Goal: Task Accomplishment & Management: Manage account settings

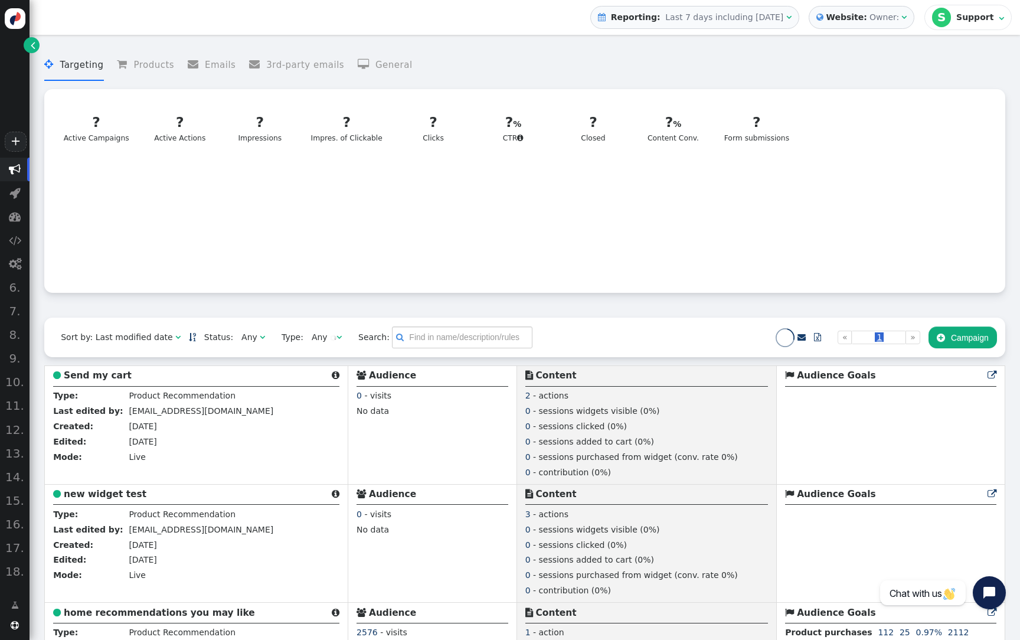
click at [898, 19] on div "Owner:" at bounding box center [884, 17] width 30 height 12
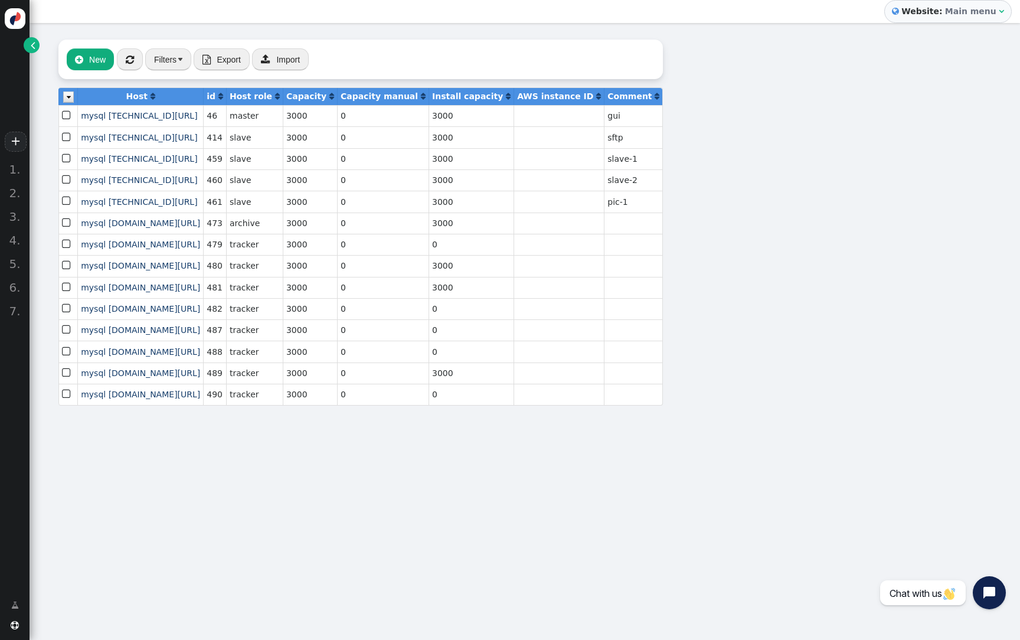
click at [36, 44] on link "" at bounding box center [32, 45] width 16 height 16
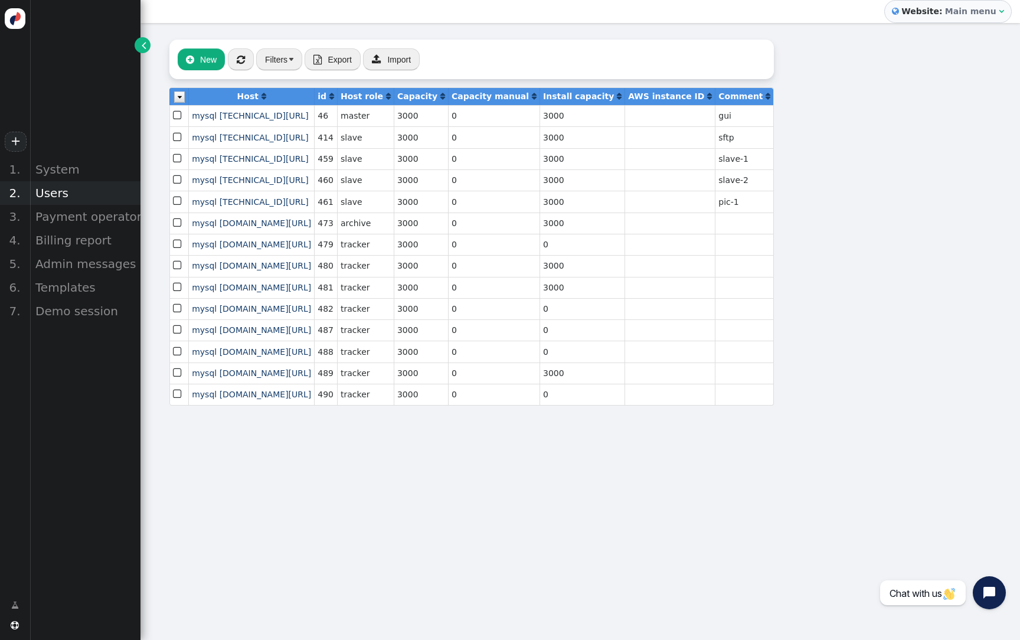
click at [73, 194] on div "Users" at bounding box center [85, 193] width 111 height 24
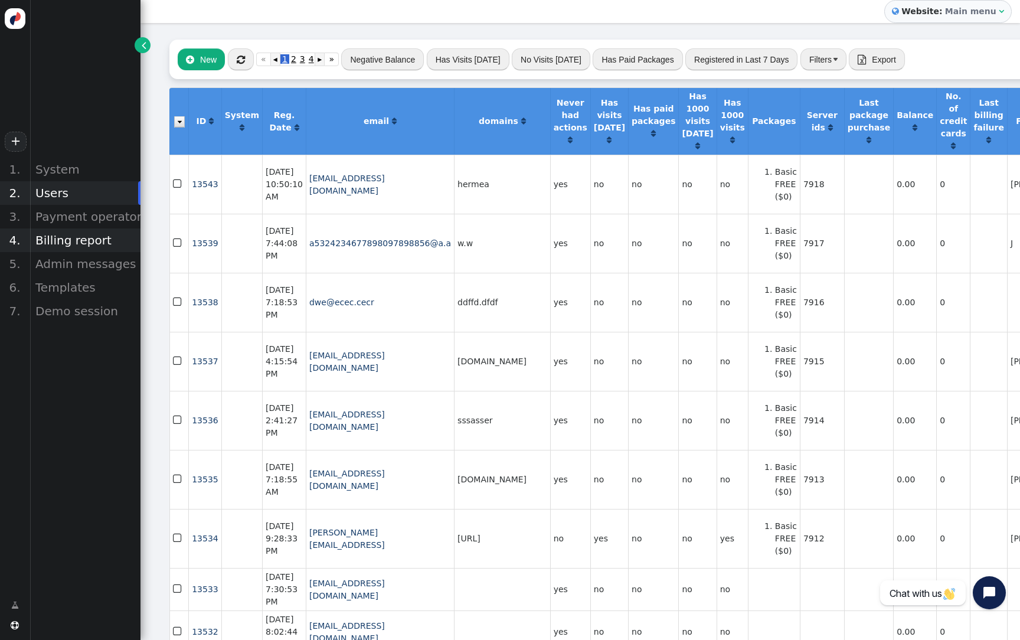
click at [77, 240] on div "Billing report" at bounding box center [85, 240] width 111 height 24
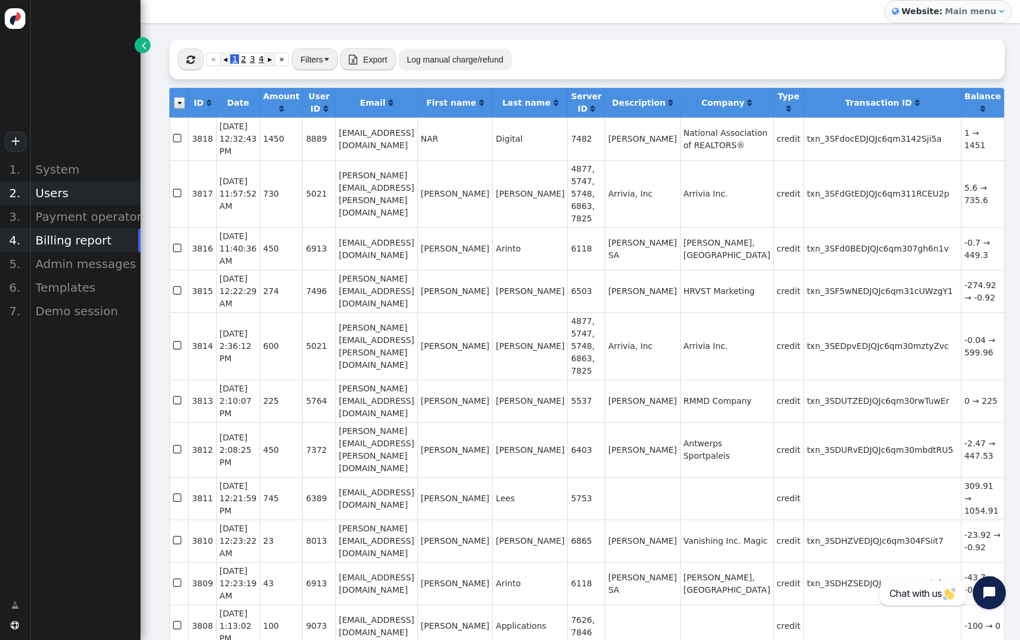
click at [58, 193] on div "Users" at bounding box center [85, 193] width 111 height 24
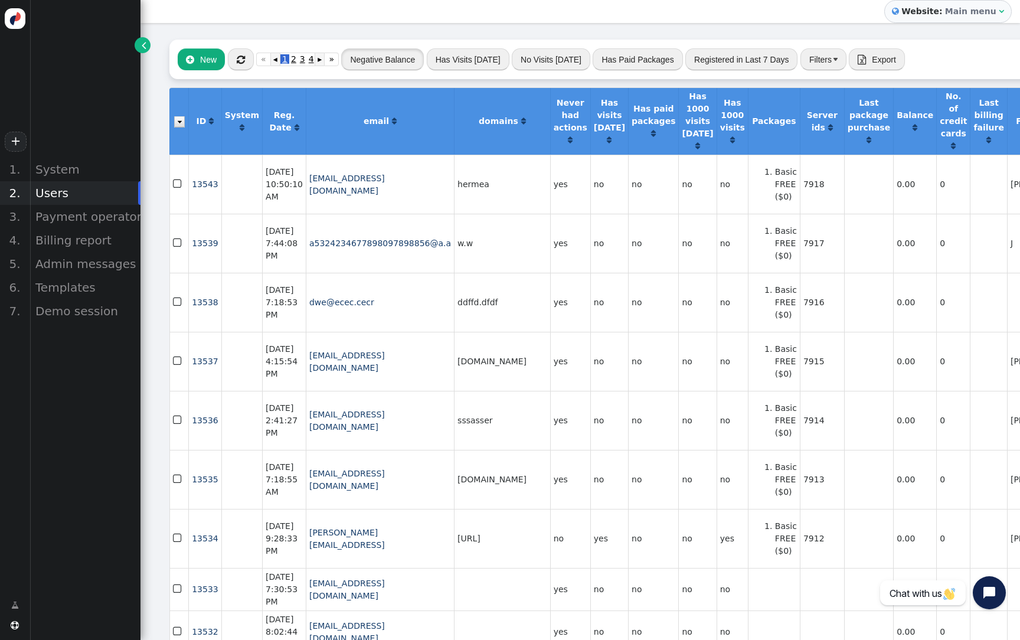
click at [416, 61] on button "Negative Balance" at bounding box center [382, 58] width 83 height 21
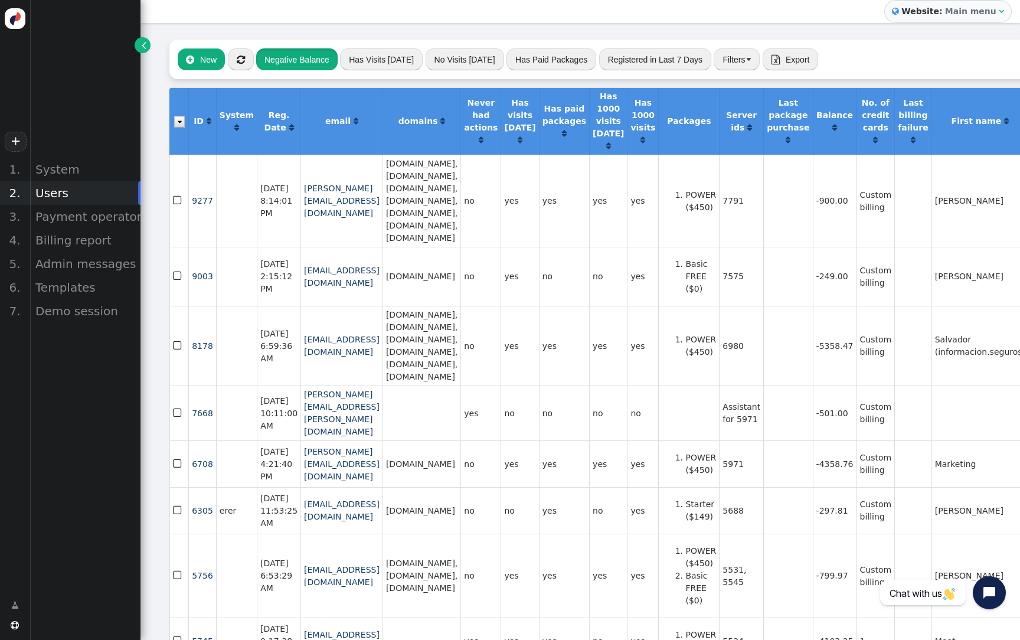
click at [306, 61] on button "Negative Balance" at bounding box center [296, 58] width 81 height 21
